Goal: Check status: Check status

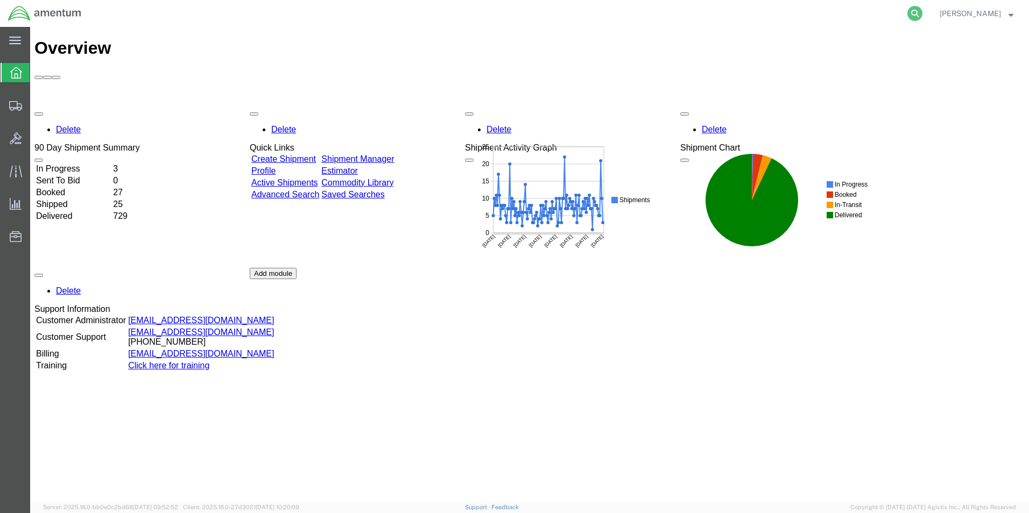
click at [922, 14] on icon at bounding box center [914, 13] width 15 height 15
click at [644, 10] on input "search" at bounding box center [743, 14] width 327 height 26
paste input "392593891176"
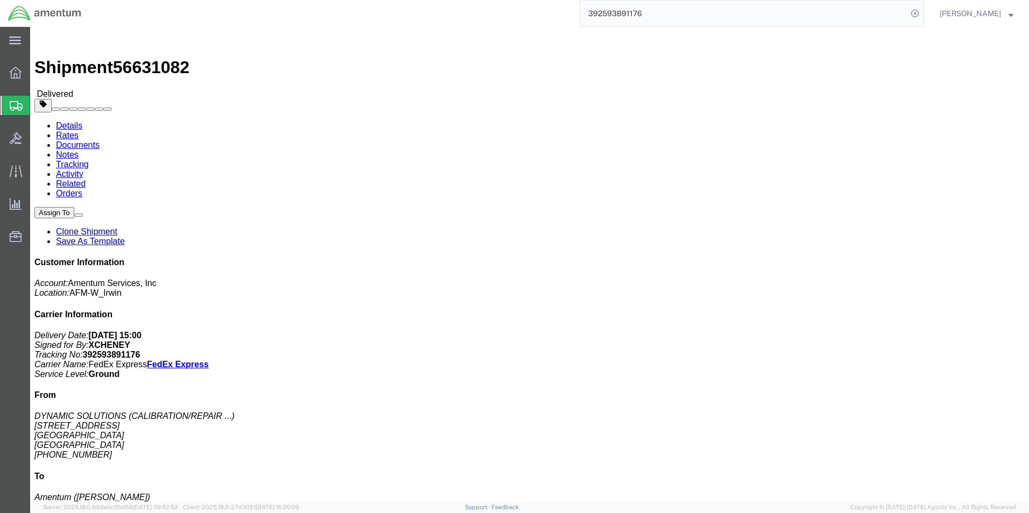
drag, startPoint x: 579, startPoint y: 361, endPoint x: 574, endPoint y: 357, distance: 6.1
click div "# 1 1 Case(s) Total weight: 30.00 LBS Tracking: 392593891176 Dimensions: L 25.0…"
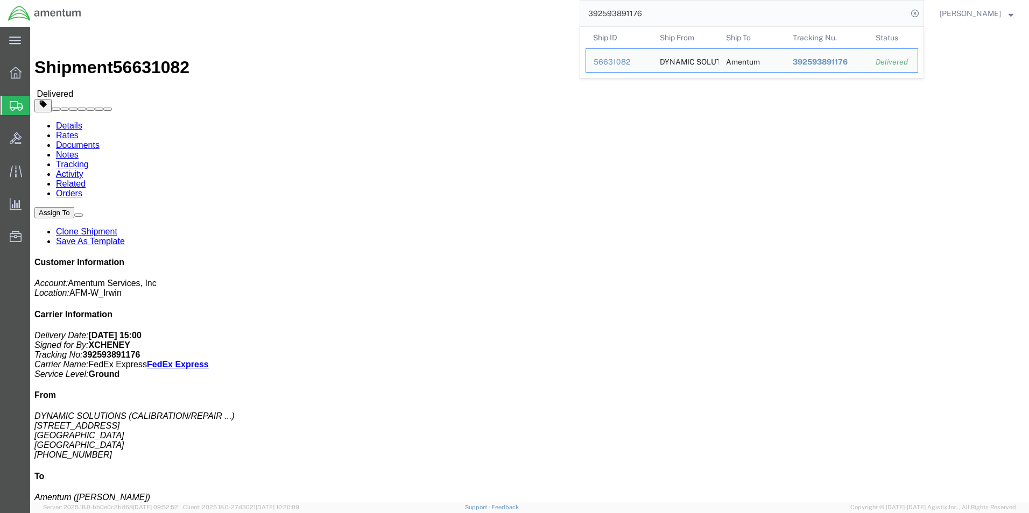
drag, startPoint x: 680, startPoint y: 15, endPoint x: 451, endPoint y: -5, distance: 229.6
click at [451, 0] on html "main_menu Created with Sketch. Collapse Menu Overview Shipments Shipment Manage…" at bounding box center [514, 256] width 1029 height 513
click at [672, 15] on input "392593891176" at bounding box center [743, 14] width 327 height 26
drag, startPoint x: 680, startPoint y: 15, endPoint x: 568, endPoint y: 16, distance: 111.9
click at [568, 16] on div "392593891176 Ship ID Ship From Ship To Tracking Nu. Status Ship ID 56631082 Shi…" at bounding box center [506, 13] width 835 height 27
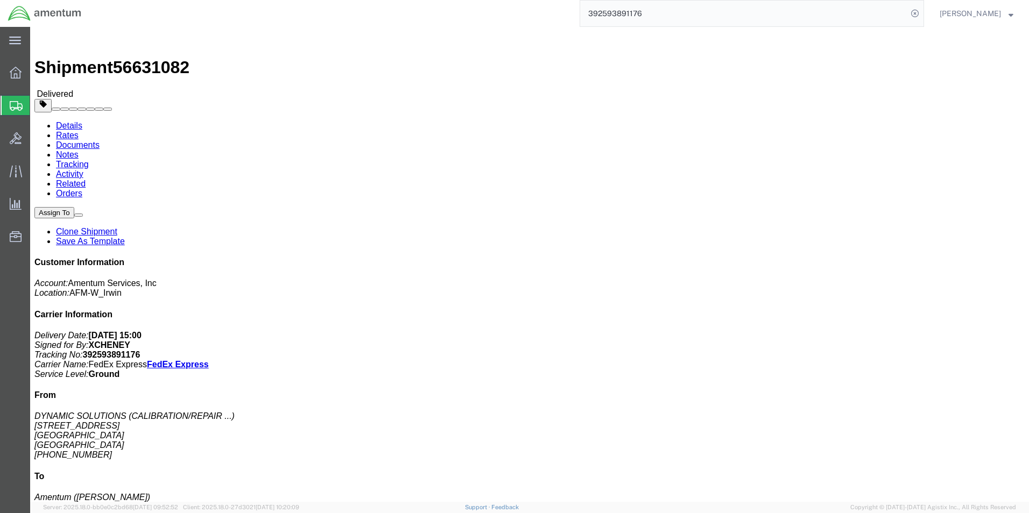
paste input "360394211"
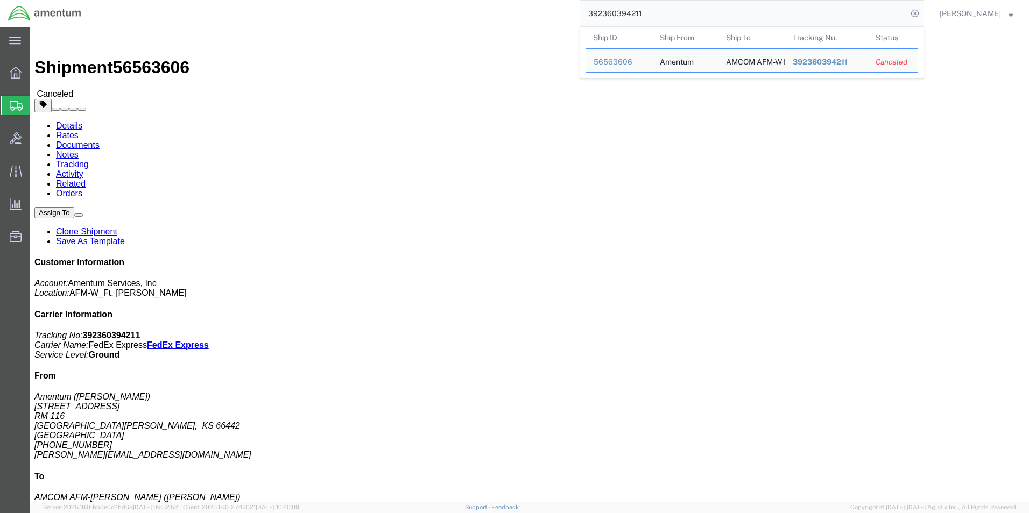
click div "# 1 1 Your Packaging Total weight: 42.00 LBS Tracking: 392360394211 Dimensions:…"
drag, startPoint x: 692, startPoint y: 16, endPoint x: 471, endPoint y: 2, distance: 221.1
click at [471, 2] on div "392360394211 Ship ID Ship From Ship To Tracking Nu. Status Ship ID 56563606 Shi…" at bounding box center [506, 13] width 835 height 27
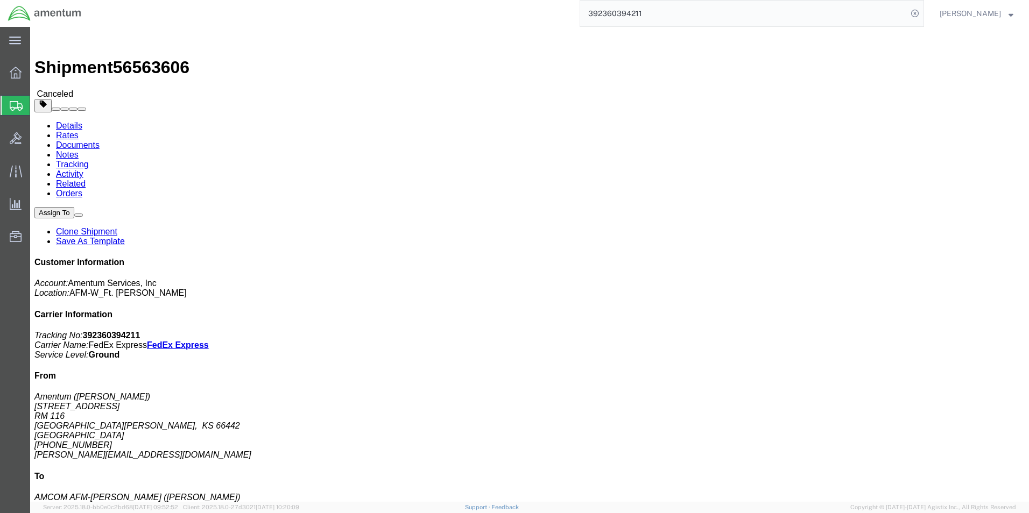
paste input "81017566"
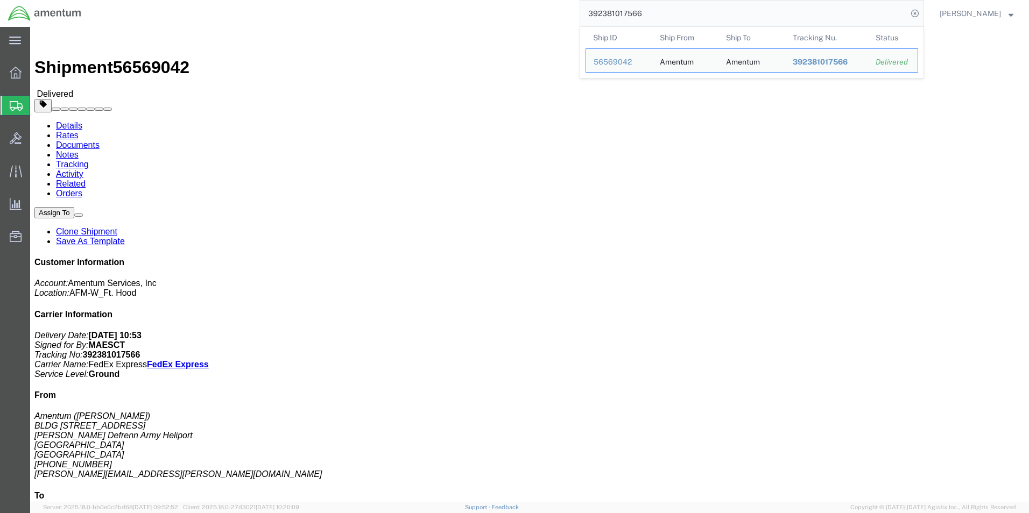
drag, startPoint x: 675, startPoint y: 18, endPoint x: 541, endPoint y: 19, distance: 134.5
click at [541, 19] on div "392381017566 Ship ID Ship From Ship To Tracking Nu. Status Ship ID 56569042 Shi…" at bounding box center [506, 13] width 835 height 27
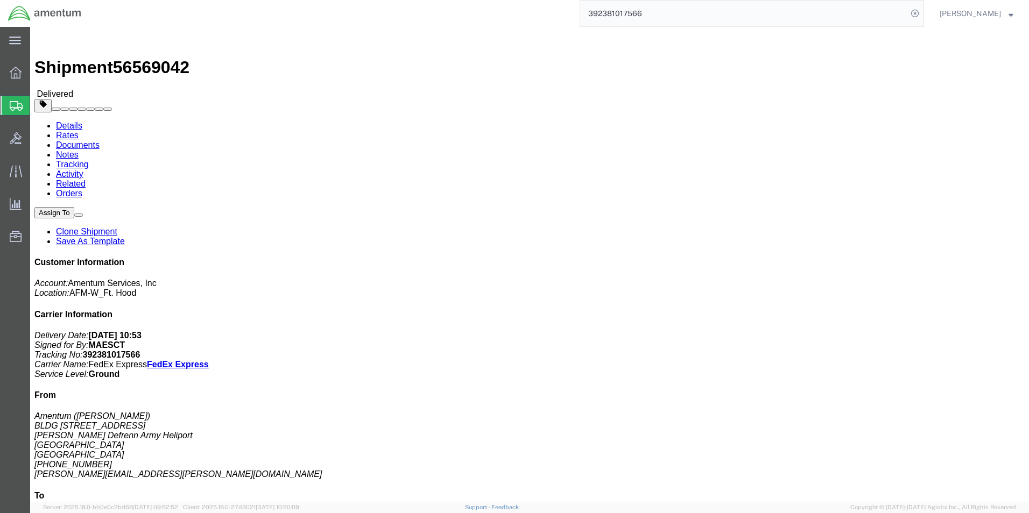
paste input "409119763"
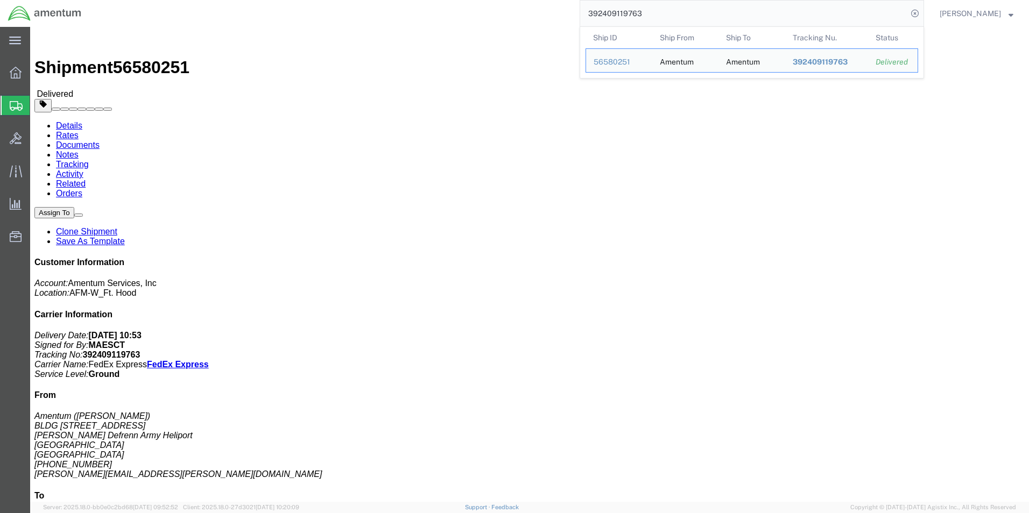
click at [707, 14] on input "392409119763" at bounding box center [743, 14] width 327 height 26
drag, startPoint x: 707, startPoint y: 14, endPoint x: 595, endPoint y: 11, distance: 112.5
click at [595, 11] on input "392409119763" at bounding box center [743, 14] width 327 height 26
paste input "372294017"
drag, startPoint x: 701, startPoint y: 15, endPoint x: 510, endPoint y: 6, distance: 191.2
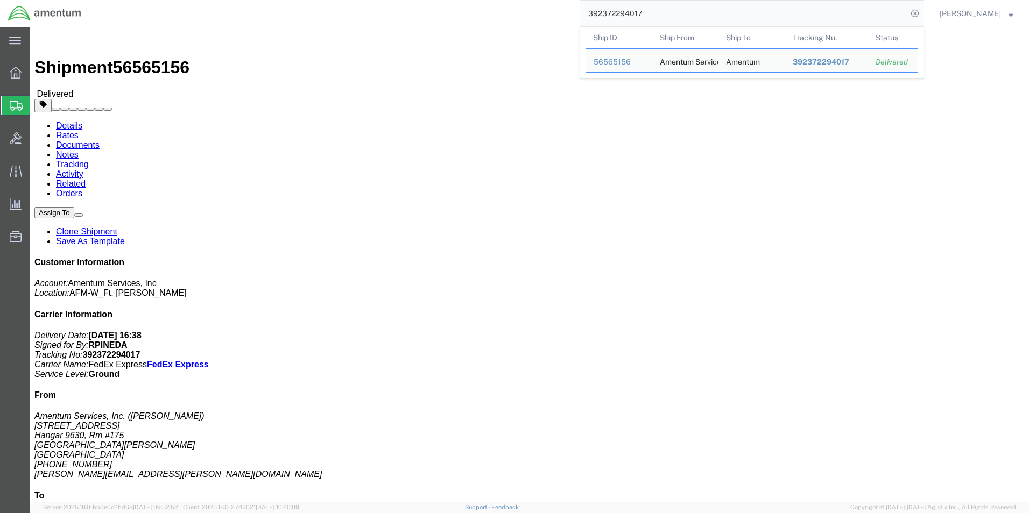
click at [511, 8] on div "392372294017 Ship ID Ship From Ship To Tracking Nu. Status Ship ID 56565156 Shi…" at bounding box center [506, 13] width 835 height 27
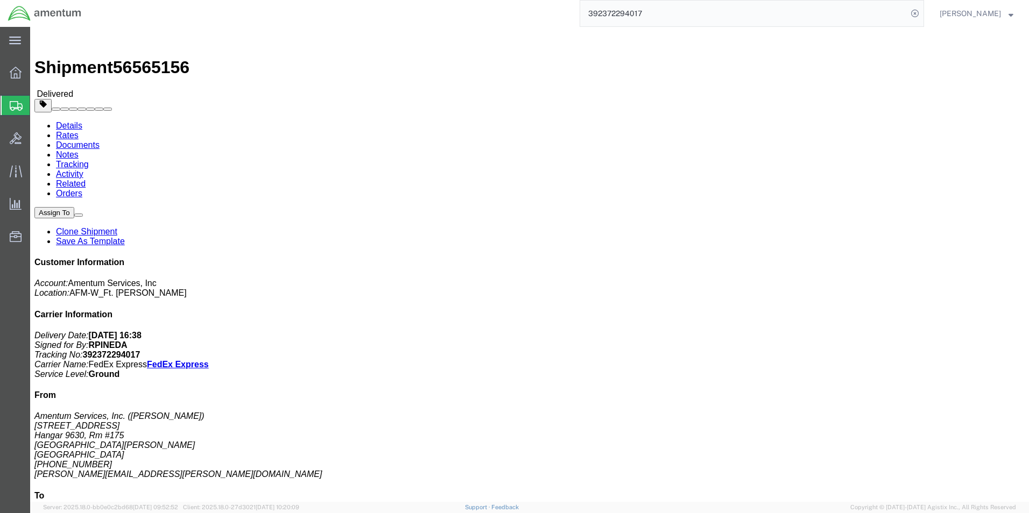
paste input "25021366"
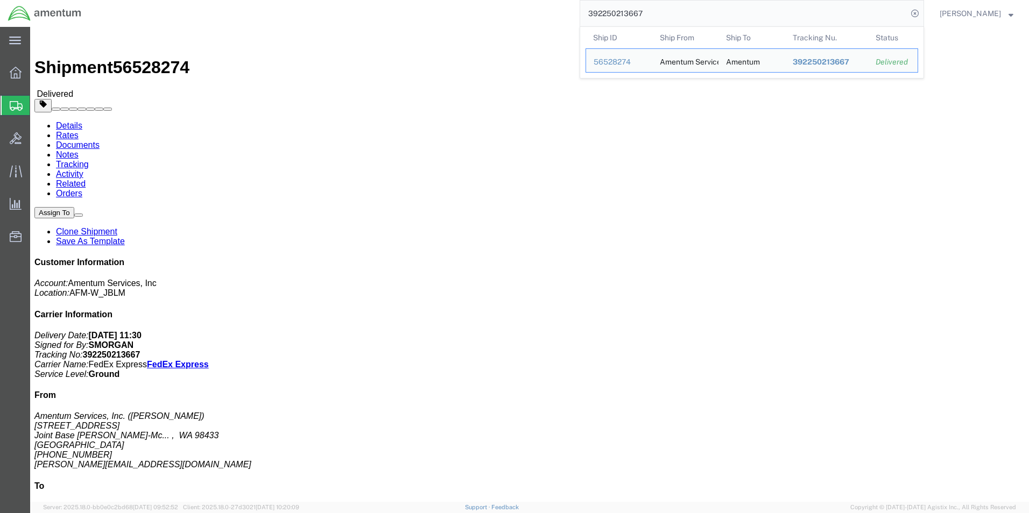
drag, startPoint x: 688, startPoint y: 17, endPoint x: 404, endPoint y: -18, distance: 286.8
click at [404, 0] on html "main_menu Created with Sketch. Collapse Menu Overview Shipments Shipment Manage…" at bounding box center [514, 256] width 1029 height 513
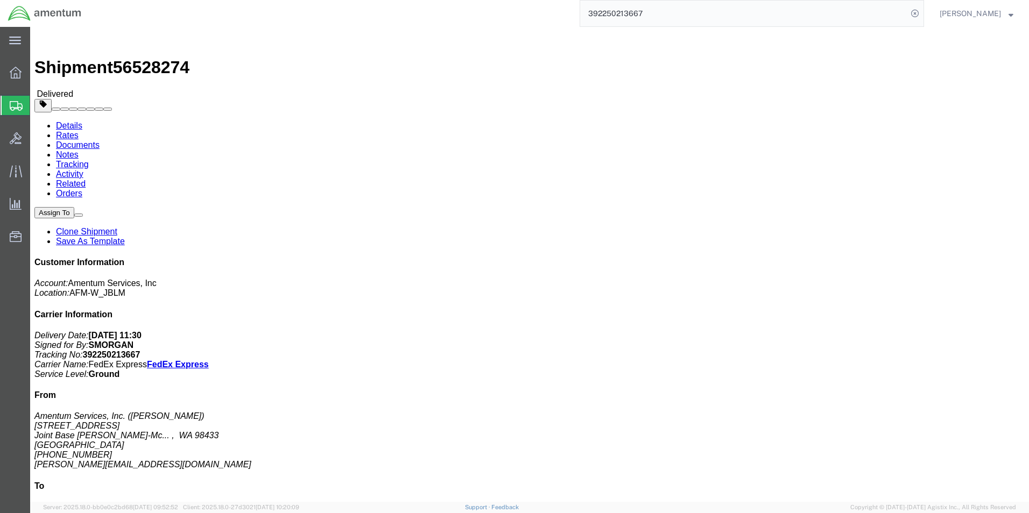
paste input "363679804"
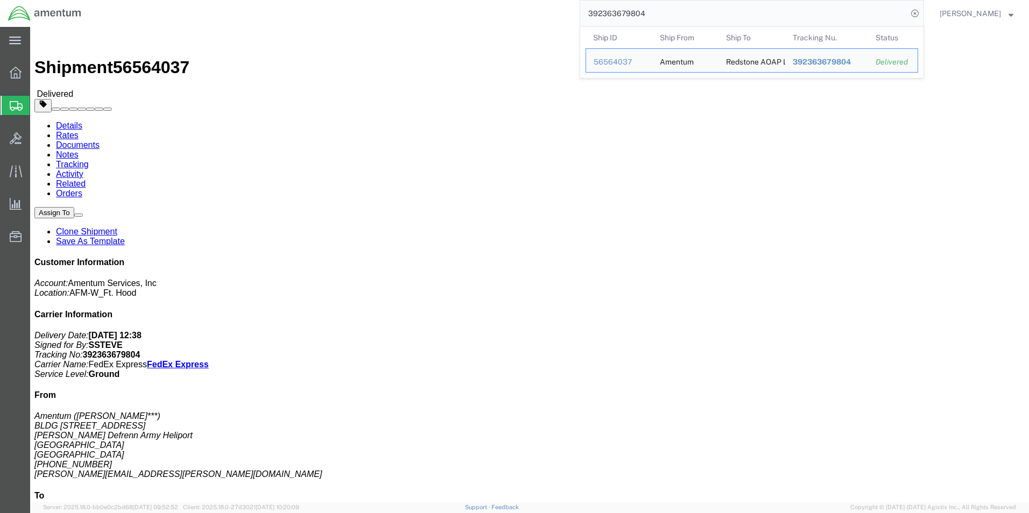
drag, startPoint x: 652, startPoint y: 15, endPoint x: 500, endPoint y: 18, distance: 151.8
click at [500, 18] on div "392363679804 Ship ID Ship From Ship To Tracking Nu. Status Ship ID 56564037 Shi…" at bounding box center [506, 13] width 835 height 27
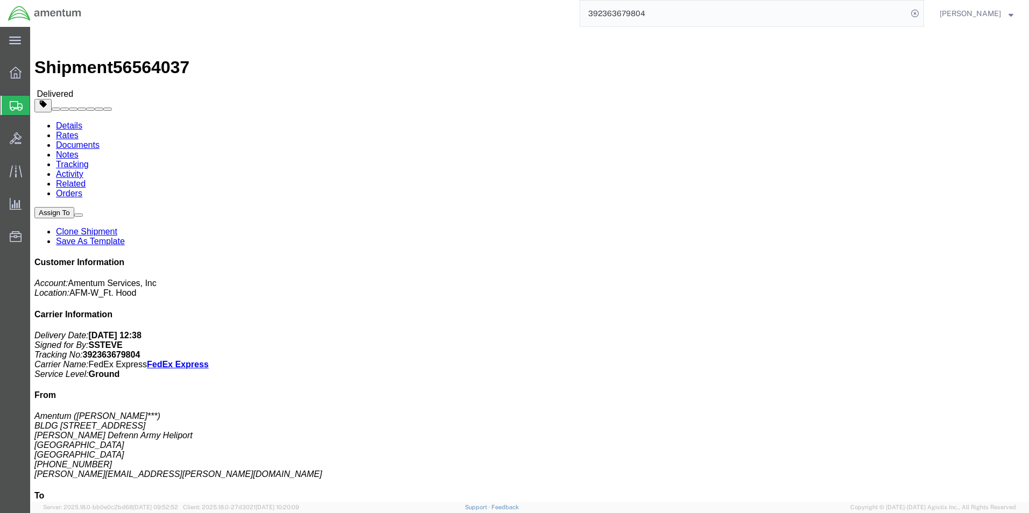
paste input "578306393"
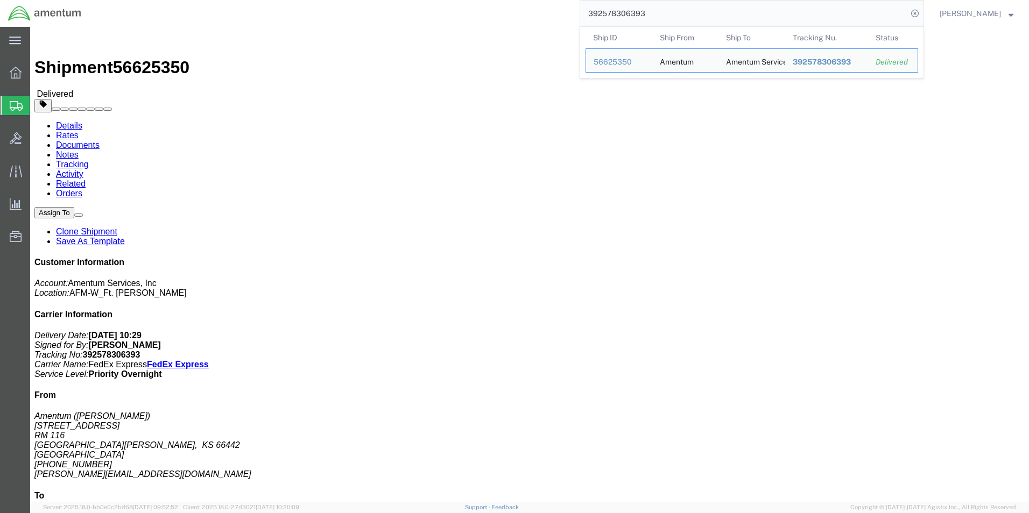
drag, startPoint x: 662, startPoint y: 14, endPoint x: 547, endPoint y: 13, distance: 114.6
click at [547, 13] on div "392578306393 Ship ID Ship From Ship To Tracking Nu. Status Ship ID 56625350 Shi…" at bounding box center [506, 13] width 835 height 27
paste input "9282160"
drag, startPoint x: 678, startPoint y: 14, endPoint x: 422, endPoint y: 6, distance: 256.2
click at [428, 6] on div "392579282160 Ship ID Ship From Ship To Tracking Nu. Status Ship ID 56625690 Shi…" at bounding box center [506, 13] width 835 height 27
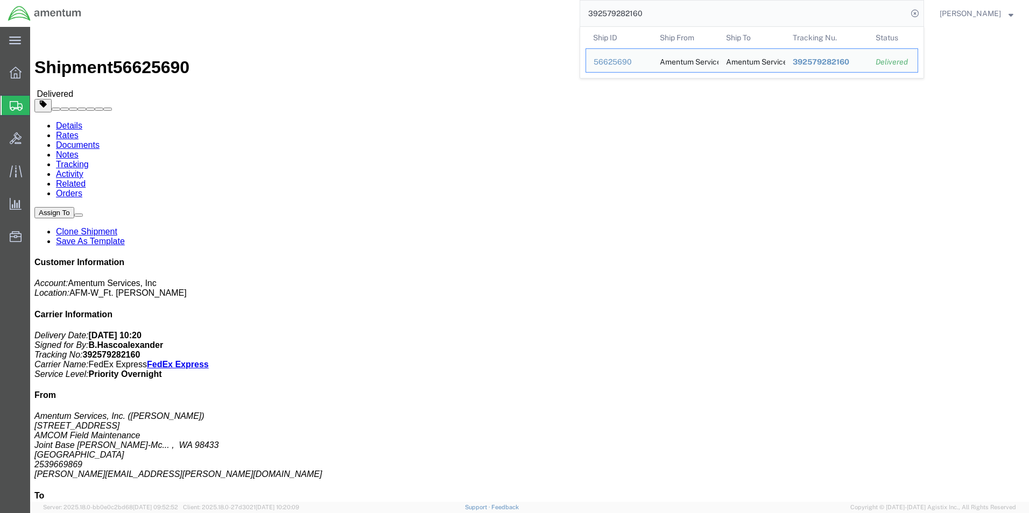
paste input "84064349"
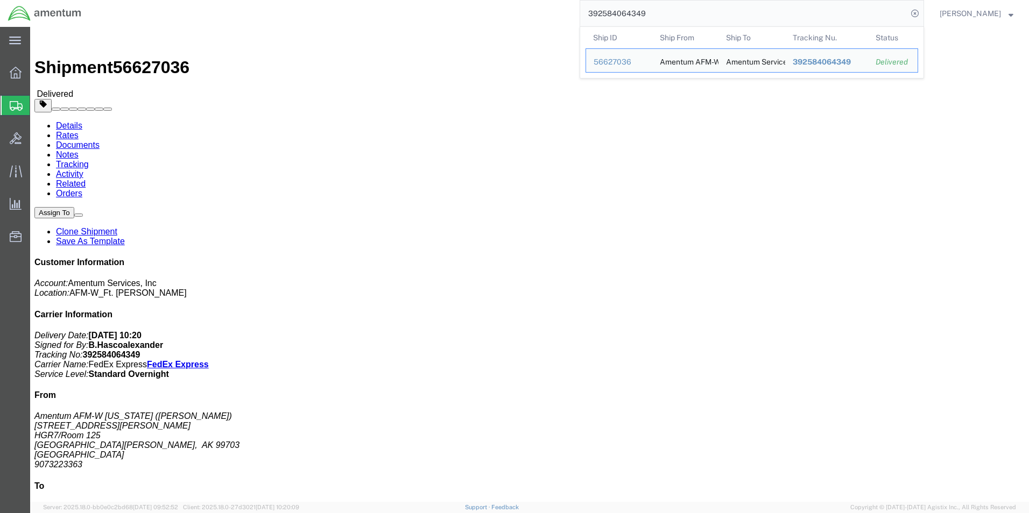
drag, startPoint x: 673, startPoint y: 16, endPoint x: 526, endPoint y: 9, distance: 147.0
click at [528, 9] on div "392584064349 Ship ID Ship From Ship To Tracking Nu. Status Ship ID 56627036 Shi…" at bounding box center [506, 13] width 835 height 27
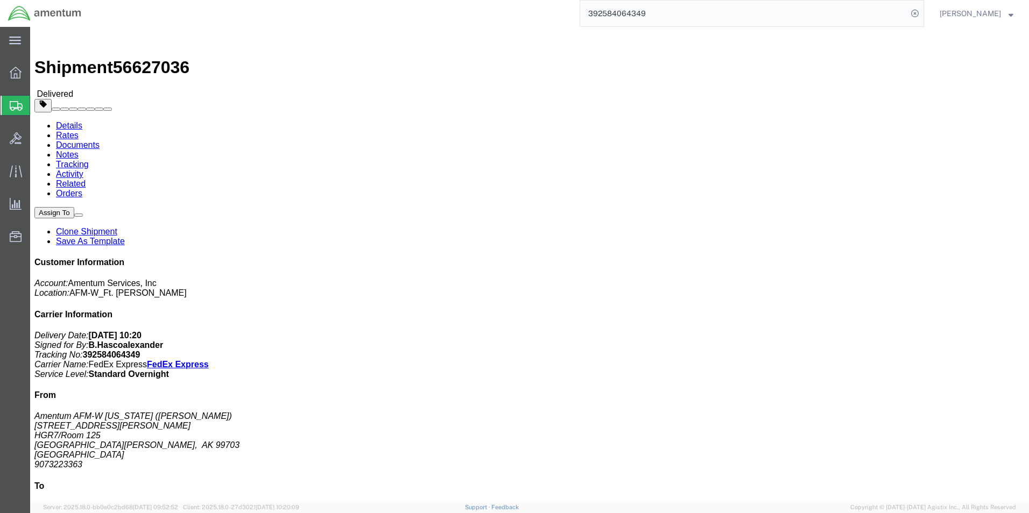
paste input "39960540"
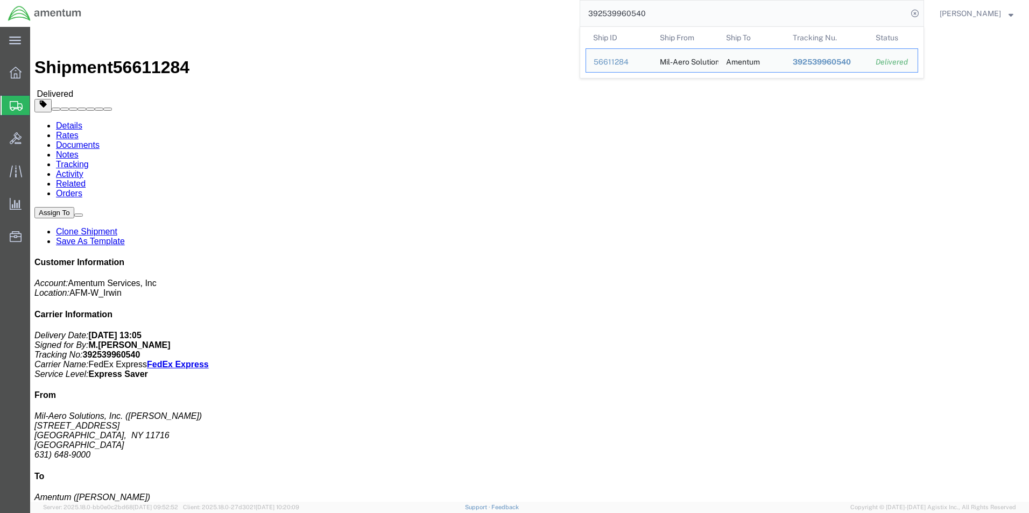
drag, startPoint x: 666, startPoint y: 15, endPoint x: 484, endPoint y: -9, distance: 184.0
click at [484, 0] on html "main_menu Created with Sketch. Collapse Menu Overview Shipments Shipment Manage…" at bounding box center [514, 256] width 1029 height 513
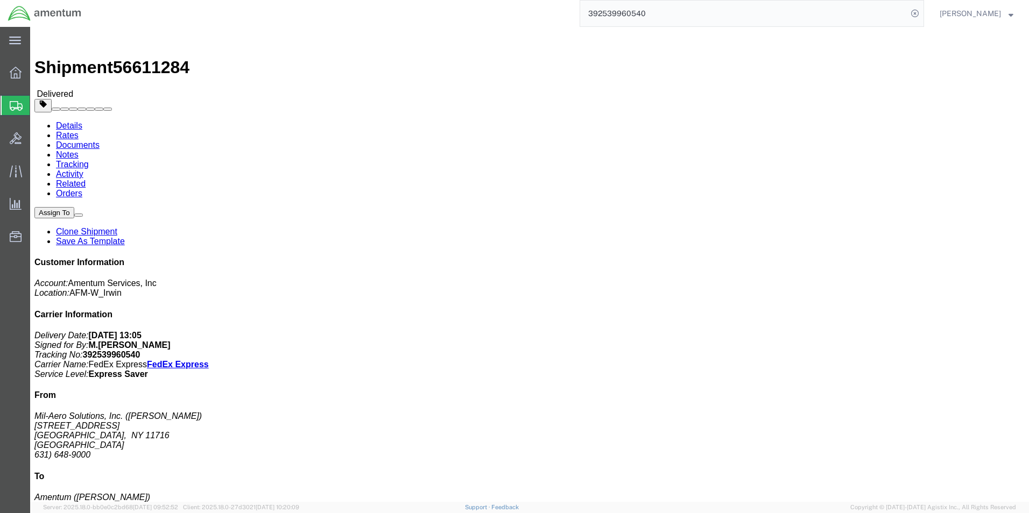
paste input "494745708"
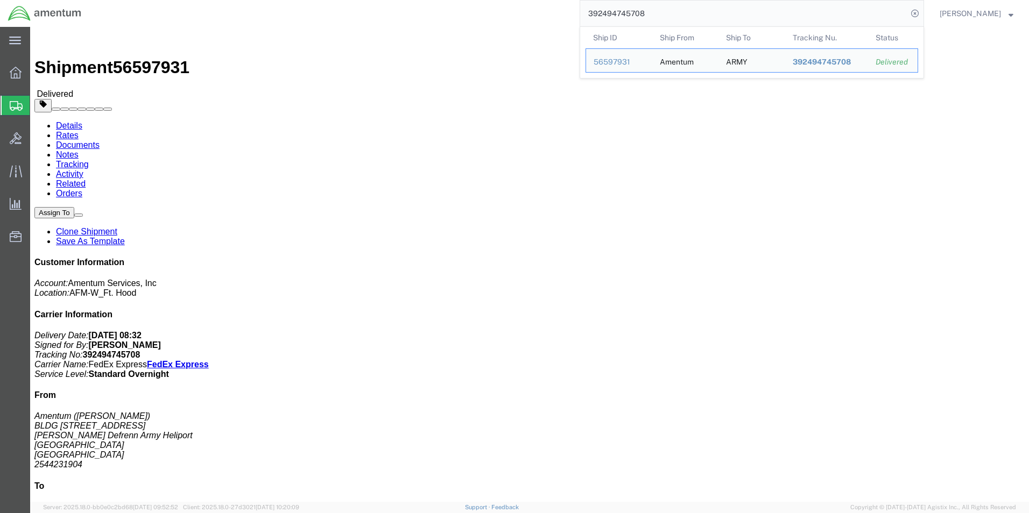
drag, startPoint x: 676, startPoint y: 13, endPoint x: 454, endPoint y: 3, distance: 222.5
click at [454, 3] on div "392494745708 Ship ID Ship From Ship To Tracking Nu. Status Ship ID 56597931 Shi…" at bounding box center [506, 13] width 835 height 27
paste input "620469230"
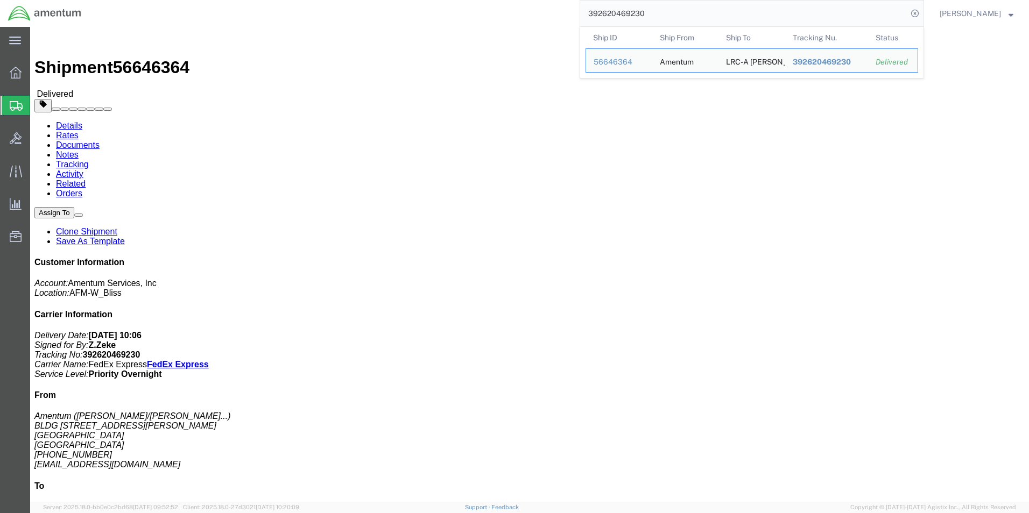
drag, startPoint x: 678, startPoint y: 12, endPoint x: 477, endPoint y: -2, distance: 201.8
click at [477, 0] on html "main_menu Created with Sketch. Collapse Menu Overview Shipments Shipment Manage…" at bounding box center [514, 256] width 1029 height 513
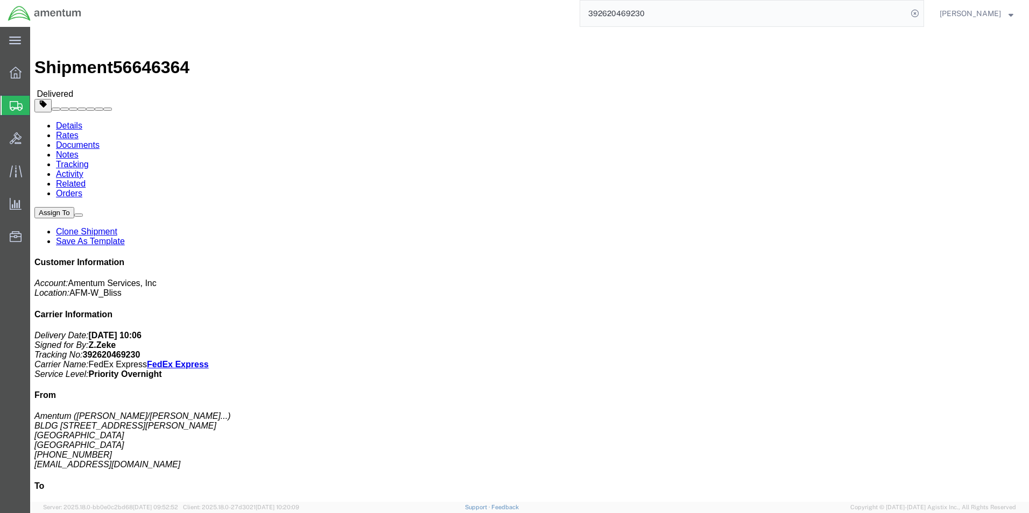
paste input "494745708"
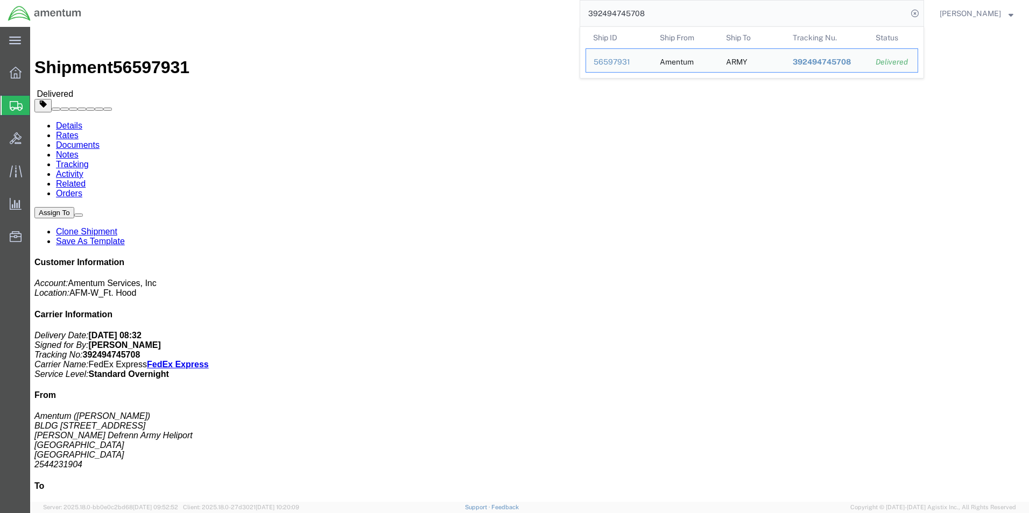
drag, startPoint x: 694, startPoint y: 10, endPoint x: 463, endPoint y: 6, distance: 230.9
click at [463, 6] on div "392494745708 Ship ID Ship From Ship To Tracking Nu. Status Ship ID 56597931 Shi…" at bounding box center [506, 13] width 835 height 27
paste input "575144036"
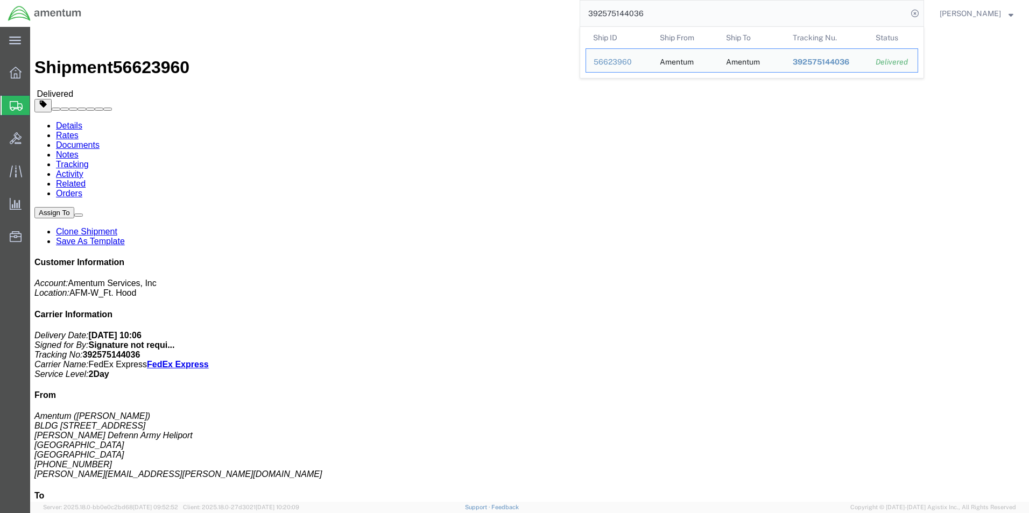
drag, startPoint x: 686, startPoint y: 17, endPoint x: 423, endPoint y: -15, distance: 264.4
click at [423, 0] on html "main_menu Created with Sketch. Collapse Menu Overview Shipments Shipment Manage…" at bounding box center [514, 256] width 1029 height 513
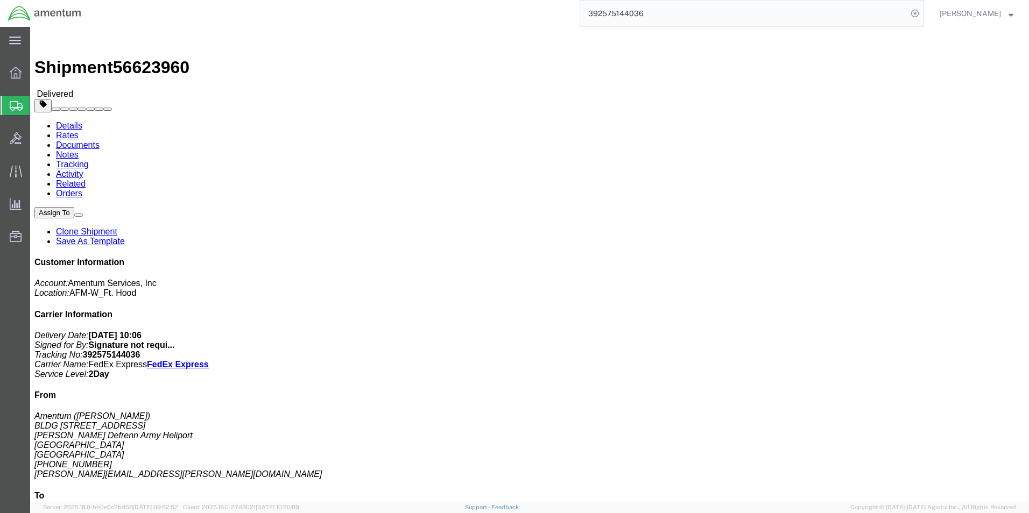
paste input "609034939"
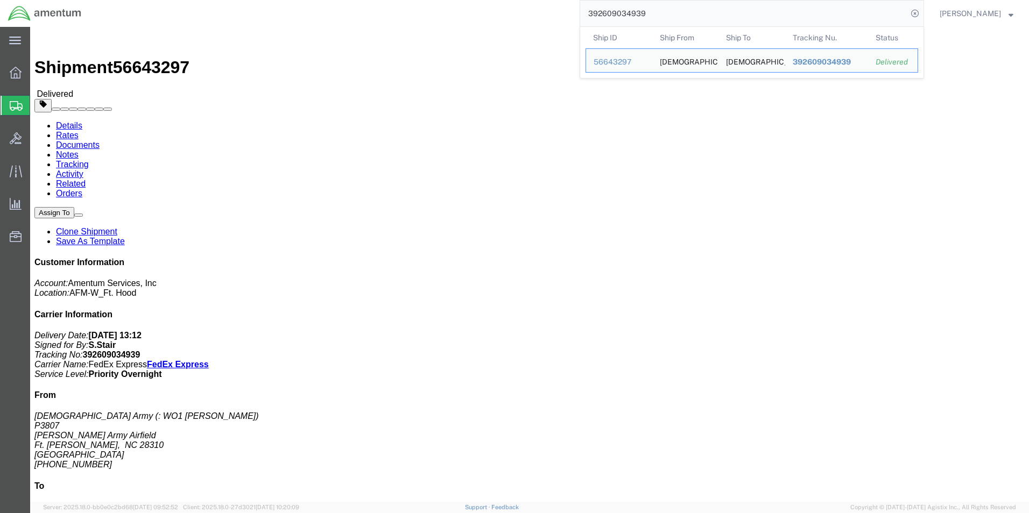
drag, startPoint x: 686, startPoint y: 14, endPoint x: 466, endPoint y: -9, distance: 221.3
click at [466, 0] on html "main_menu Created with Sketch. Collapse Menu Overview Shipments Shipment Manage…" at bounding box center [514, 256] width 1029 height 513
paste input "576825150"
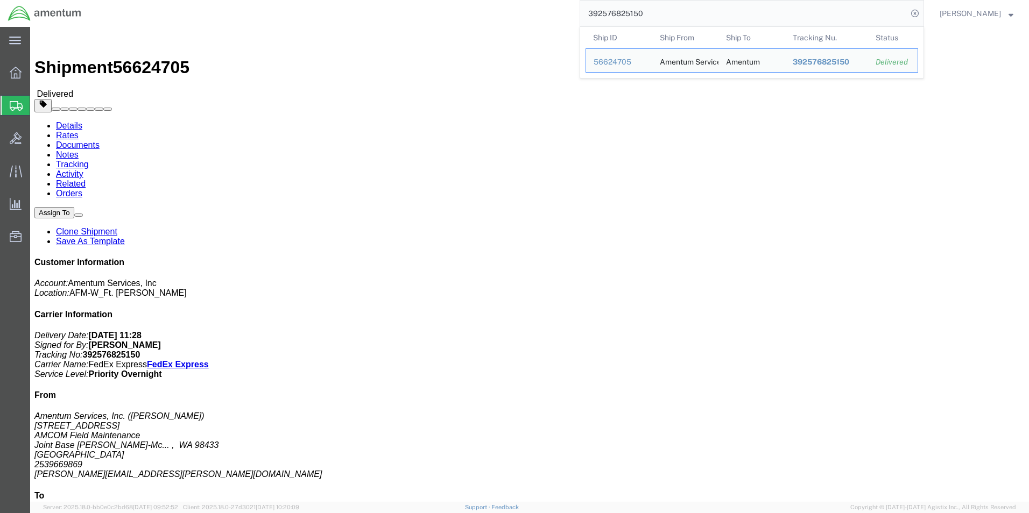
drag, startPoint x: 690, startPoint y: 19, endPoint x: 456, endPoint y: -13, distance: 236.3
click at [456, 0] on html "main_menu Created with Sketch. Collapse Menu Overview Shipments Shipment Manage…" at bounding box center [514, 256] width 1029 height 513
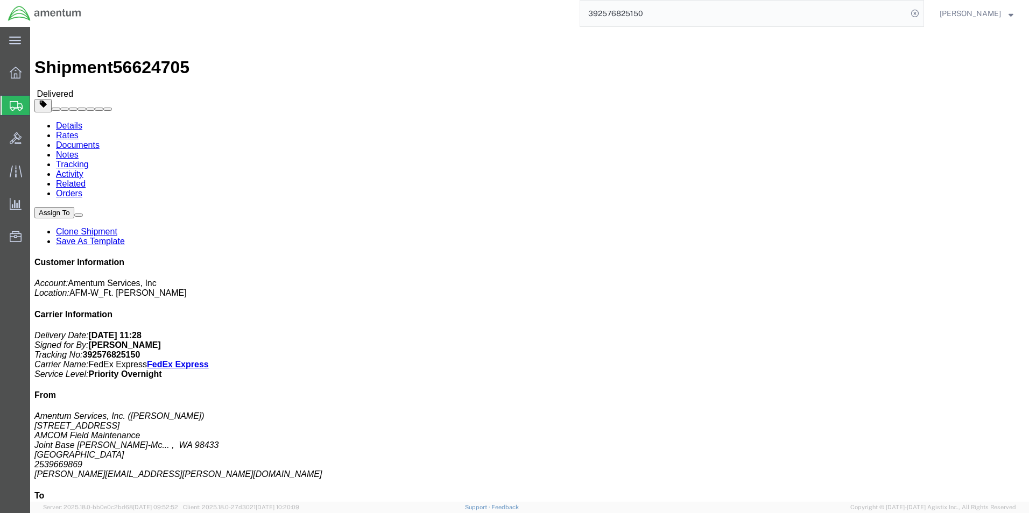
paste input "496496861"
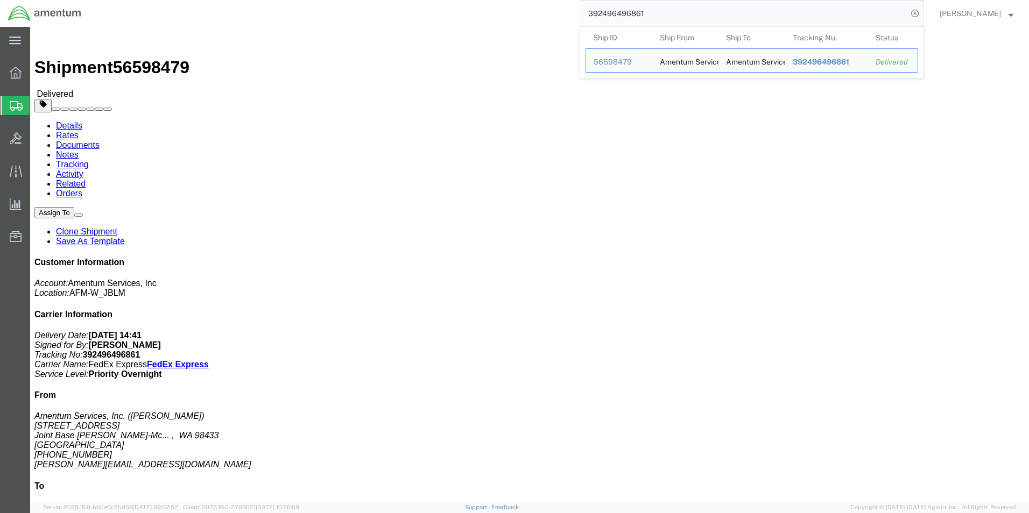
drag, startPoint x: 677, startPoint y: 12, endPoint x: 482, endPoint y: 12, distance: 195.9
click at [482, 12] on div "392496496861 Ship ID Ship From Ship To Tracking Nu. Status Ship ID 56598479 Shi…" at bounding box center [506, 13] width 835 height 27
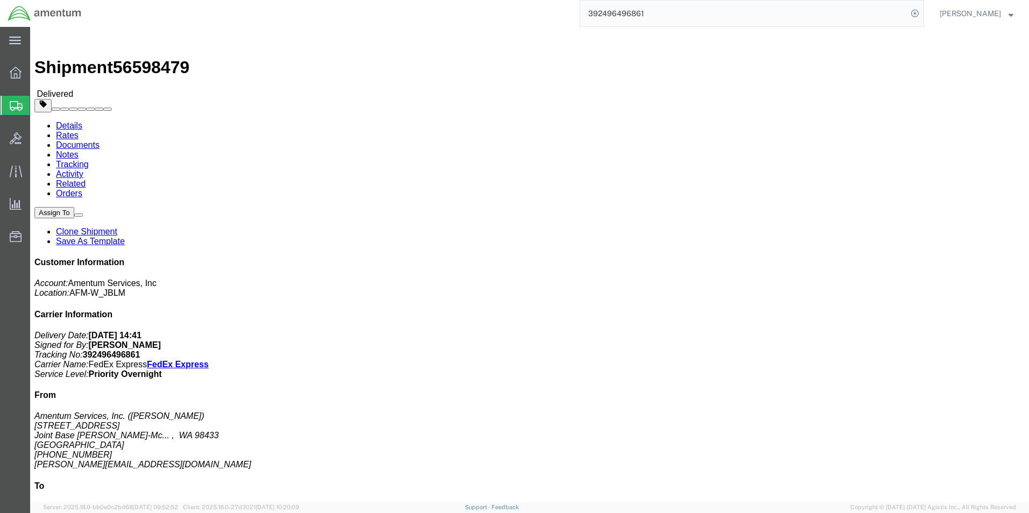
paste input "581741705"
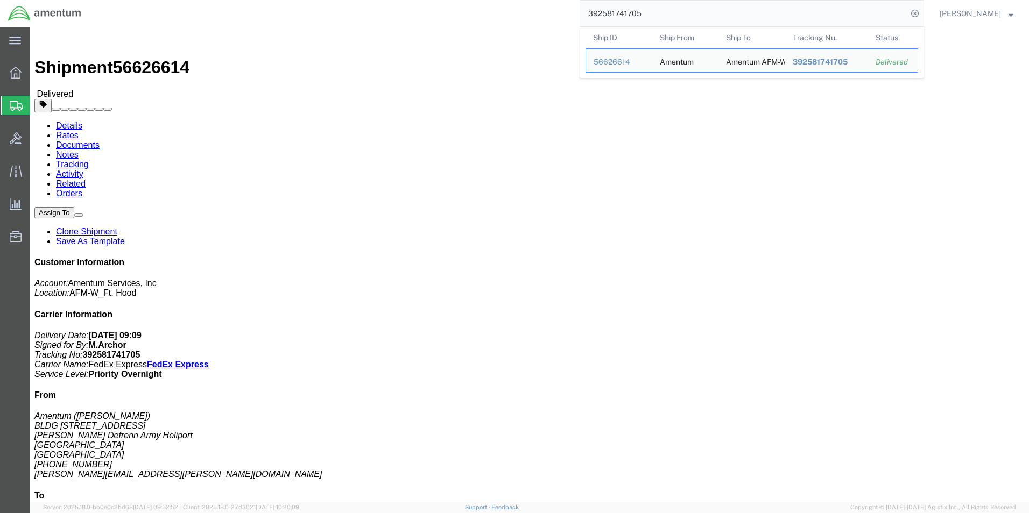
drag, startPoint x: 668, startPoint y: 18, endPoint x: 496, endPoint y: -6, distance: 173.9
click at [496, 0] on html "main_menu Created with Sketch. Collapse Menu Overview Shipments Shipment Manage…" at bounding box center [514, 256] width 1029 height 513
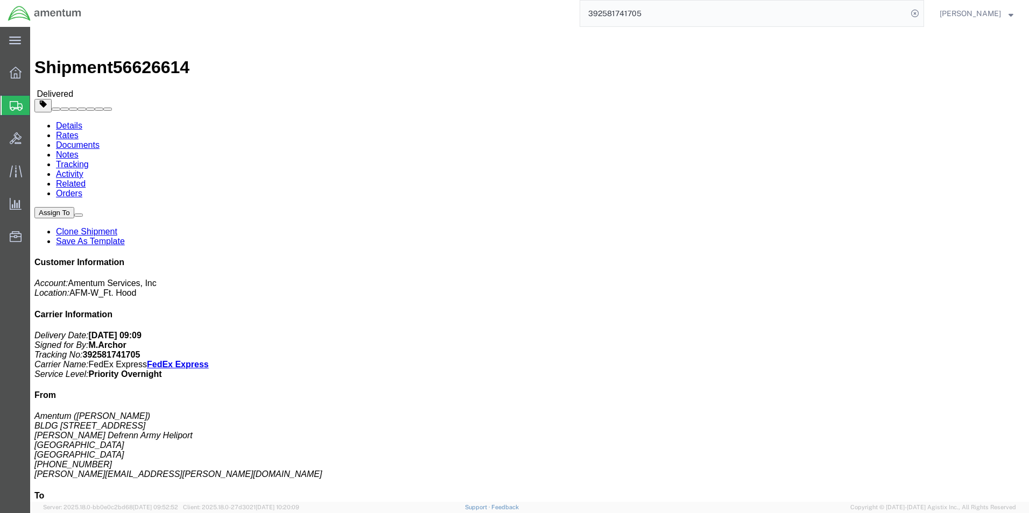
paste input "624133924"
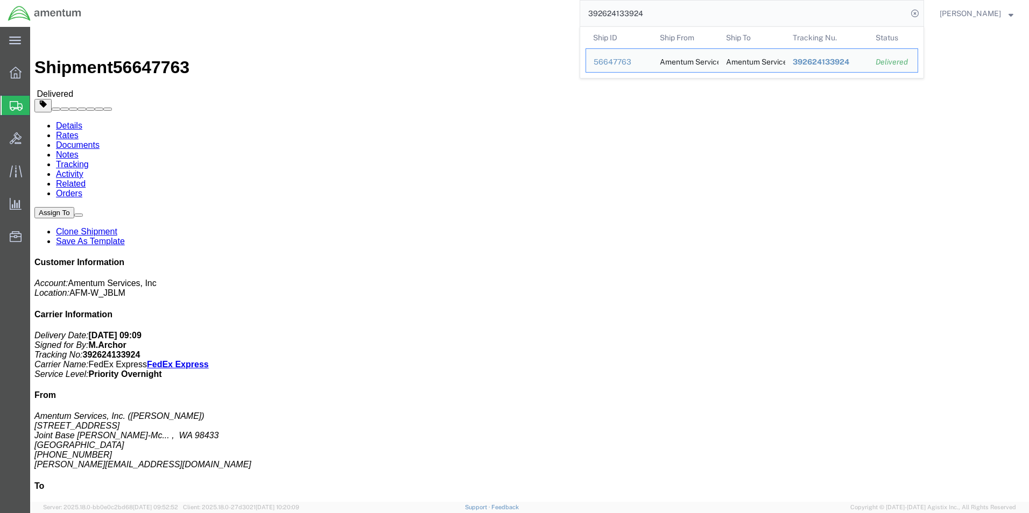
drag, startPoint x: 684, startPoint y: 14, endPoint x: 504, endPoint y: 10, distance: 180.3
click at [505, 10] on div "392624133924 Ship ID Ship From Ship To Tracking Nu. Status Ship ID 56647763 Shi…" at bounding box center [506, 13] width 835 height 27
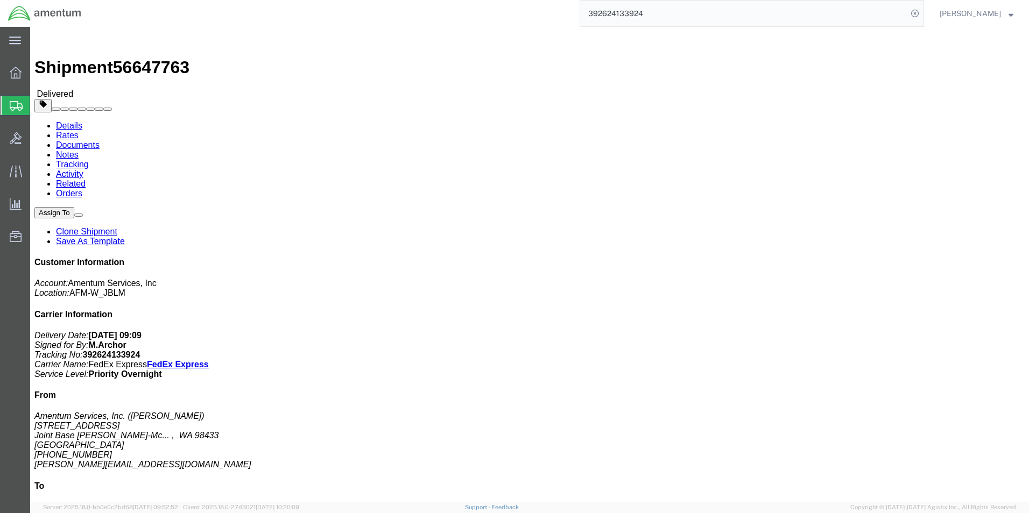
paste input "56509400"
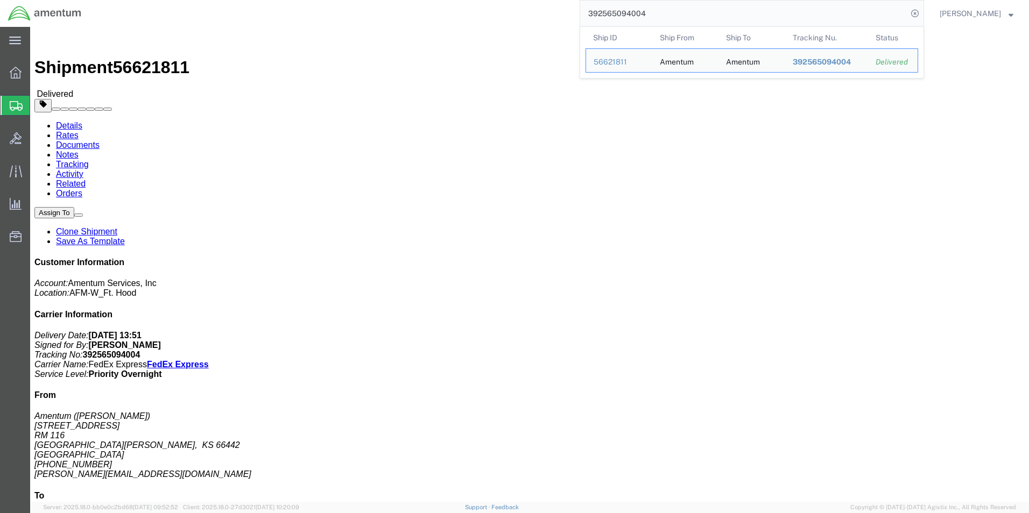
drag, startPoint x: 669, startPoint y: 16, endPoint x: 560, endPoint y: 8, distance: 109.5
click at [561, 8] on div "392565094004 Ship ID Ship From Ship To Tracking Nu. Status Ship ID 56621811 Shi…" at bounding box center [506, 13] width 835 height 27
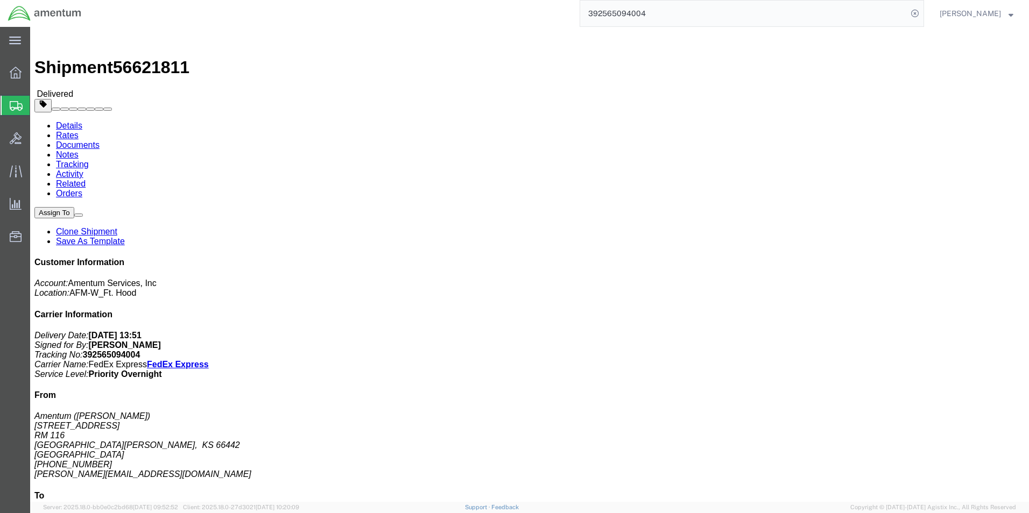
paste input "883945802665"
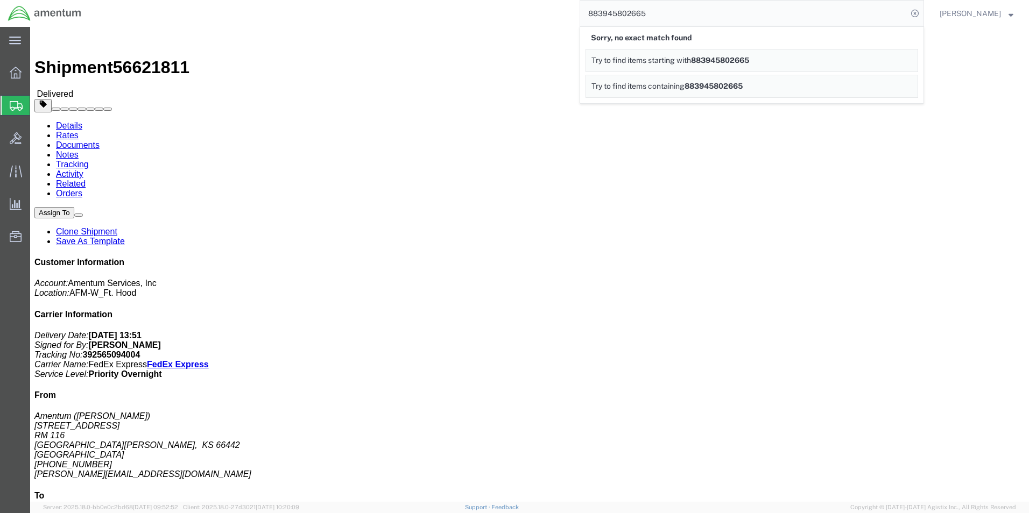
drag, startPoint x: 679, startPoint y: 9, endPoint x: 450, endPoint y: 0, distance: 228.9
click at [450, 0] on div "883945802665 Sorry, no exact match found Try to find items starting with 883945…" at bounding box center [506, 13] width 835 height 27
paste input "392525259541"
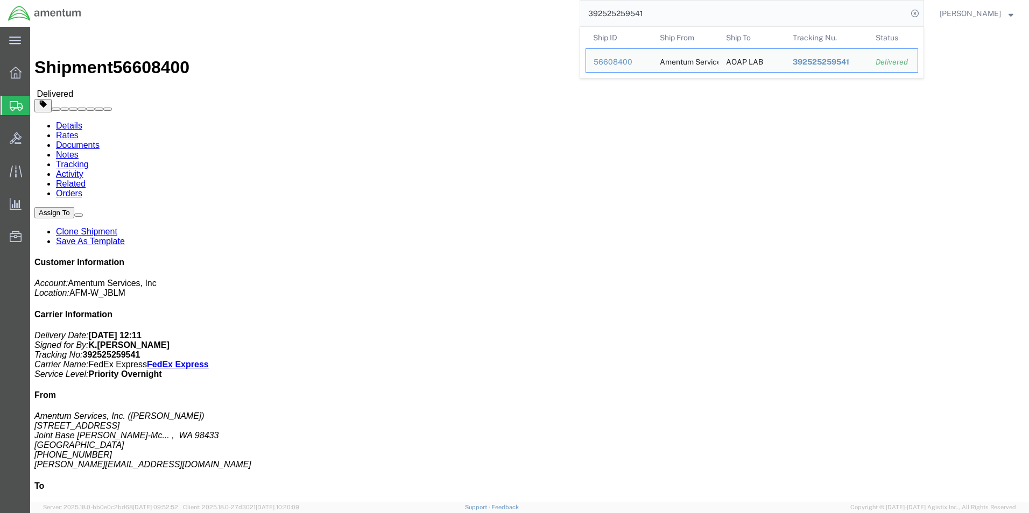
drag, startPoint x: 687, startPoint y: 13, endPoint x: 493, endPoint y: 18, distance: 194.3
click at [496, 16] on div "392525259541 Ship ID Ship From Ship To Tracking Nu. Status Ship ID 56608400 Shi…" at bounding box center [506, 13] width 835 height 27
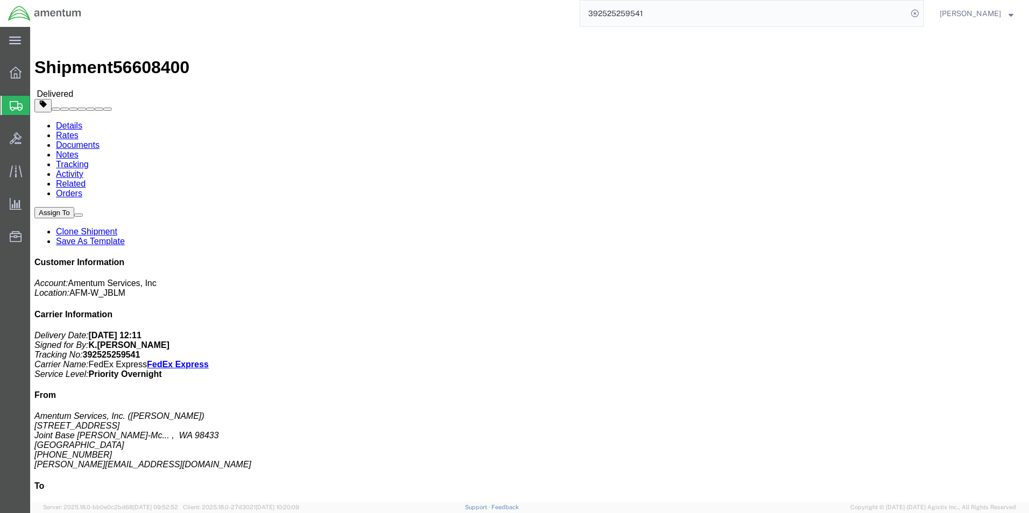
paste input "39198060"
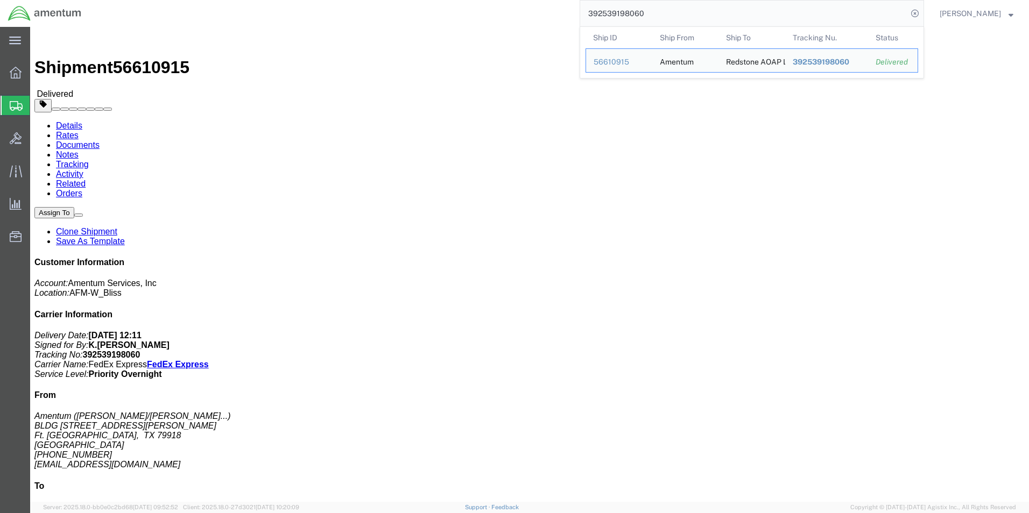
drag, startPoint x: 673, startPoint y: 16, endPoint x: 496, endPoint y: 6, distance: 176.8
click at [496, 6] on div "392539198060 Ship ID Ship From Ship To Tracking Nu. Status Ship ID 56610915 Shi…" at bounding box center [506, 13] width 835 height 27
paste input "87281942"
drag, startPoint x: 669, startPoint y: 13, endPoint x: 453, endPoint y: -8, distance: 217.3
click at [453, 0] on html "main_menu Created with Sketch. Collapse Menu Overview Shipments Shipment Manage…" at bounding box center [514, 256] width 1029 height 513
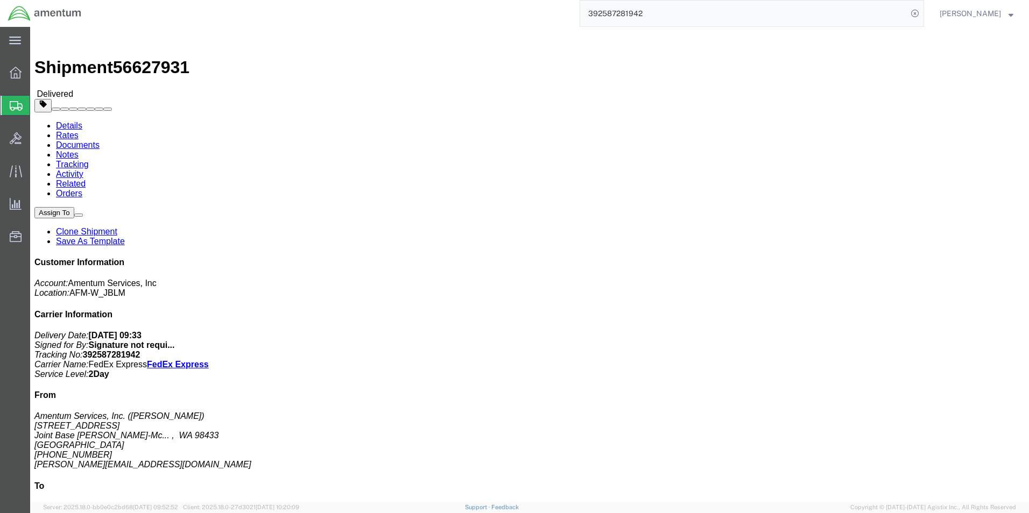
paste input "322649606"
type input "392322649606"
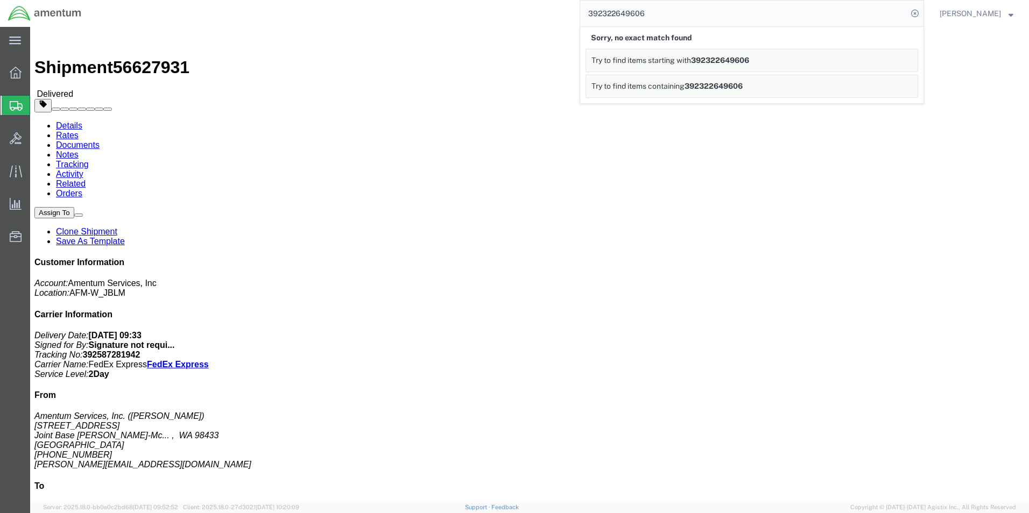
drag, startPoint x: 635, startPoint y: 328, endPoint x: 591, endPoint y: 126, distance: 205.9
click div "# 1 1 Cardboard Box(es) Total weight: 8.00 LBS Tracking: 392587281942 Dimension…"
